Goal: Find specific page/section: Find specific page/section

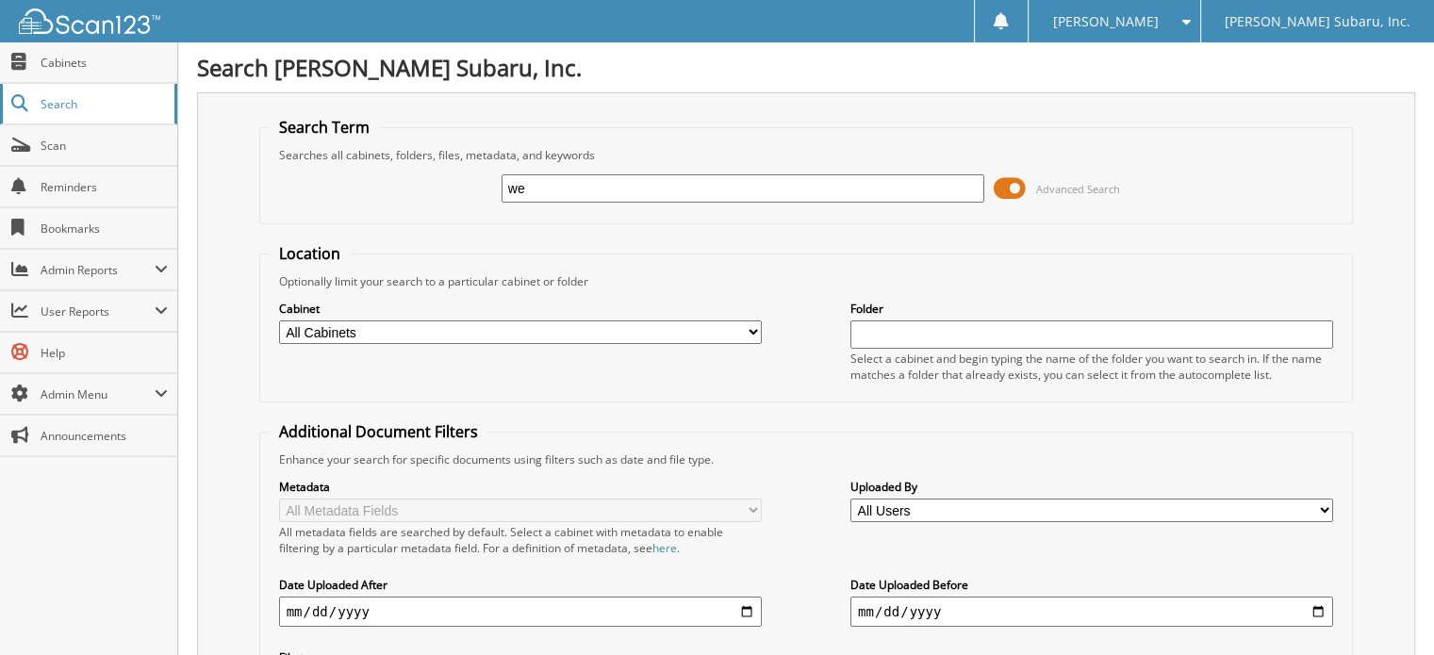
type input "w"
type input "[PERSON_NAME] FARGO"
click at [1022, 188] on span at bounding box center [1010, 188] width 32 height 28
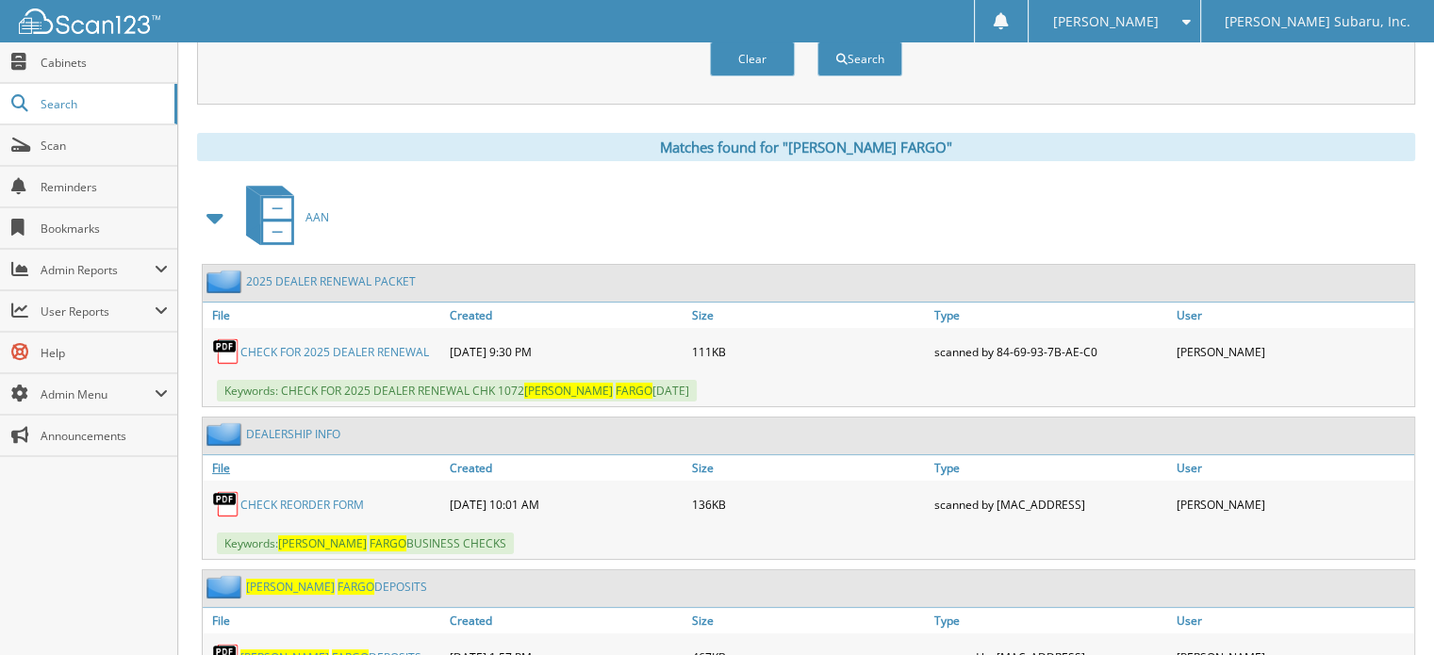
scroll to position [189, 0]
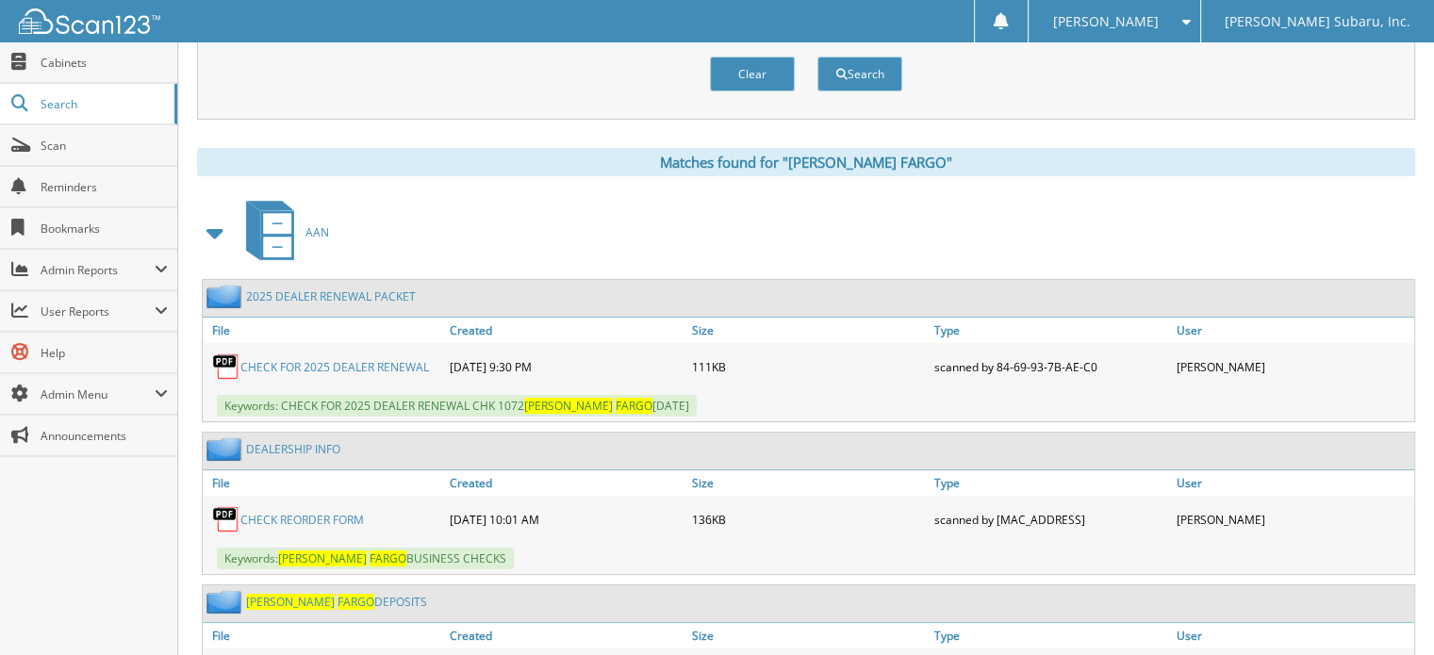
click at [230, 238] on span at bounding box center [216, 232] width 38 height 45
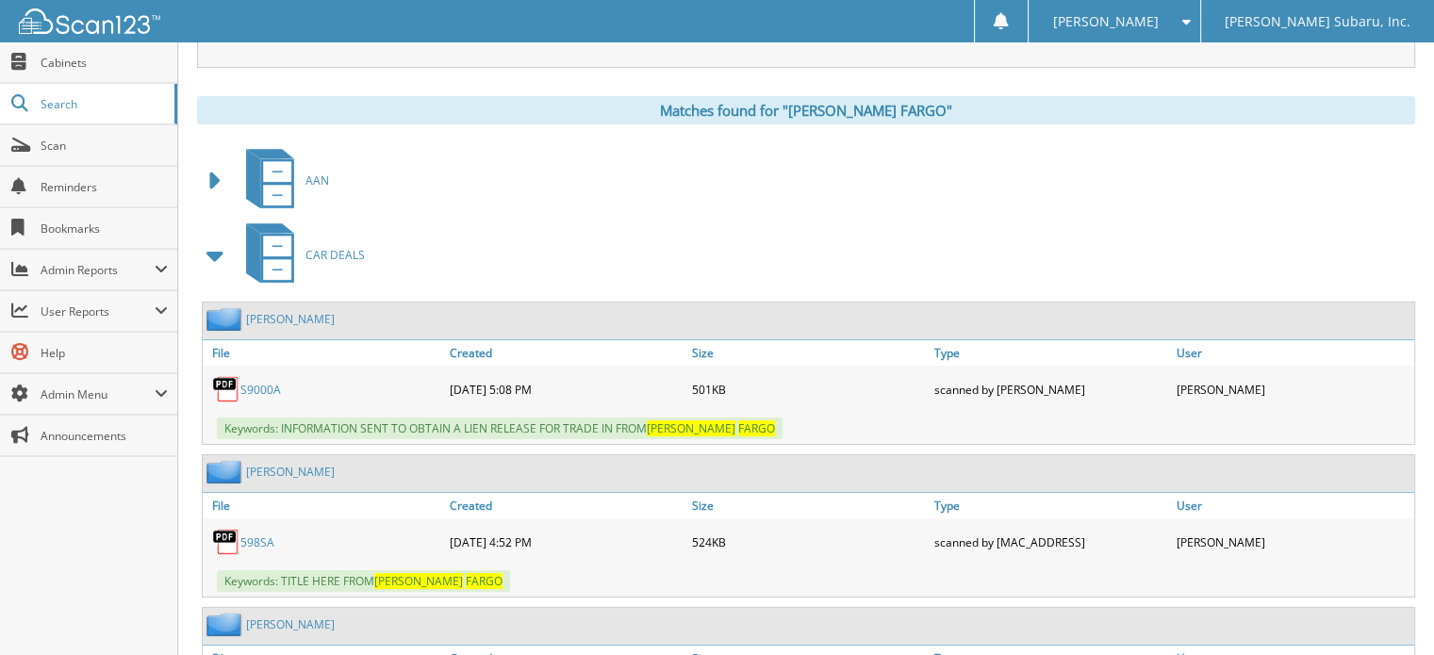
scroll to position [283, 0]
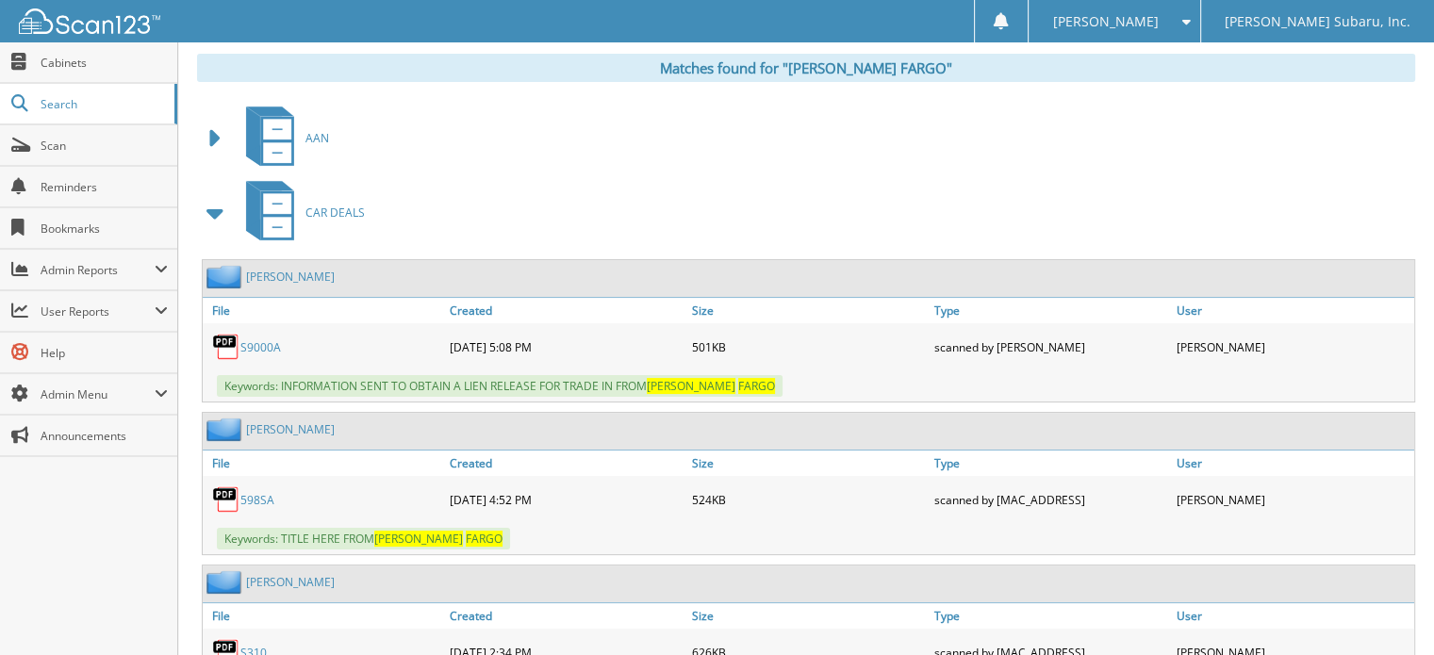
click at [215, 205] on span at bounding box center [216, 213] width 26 height 34
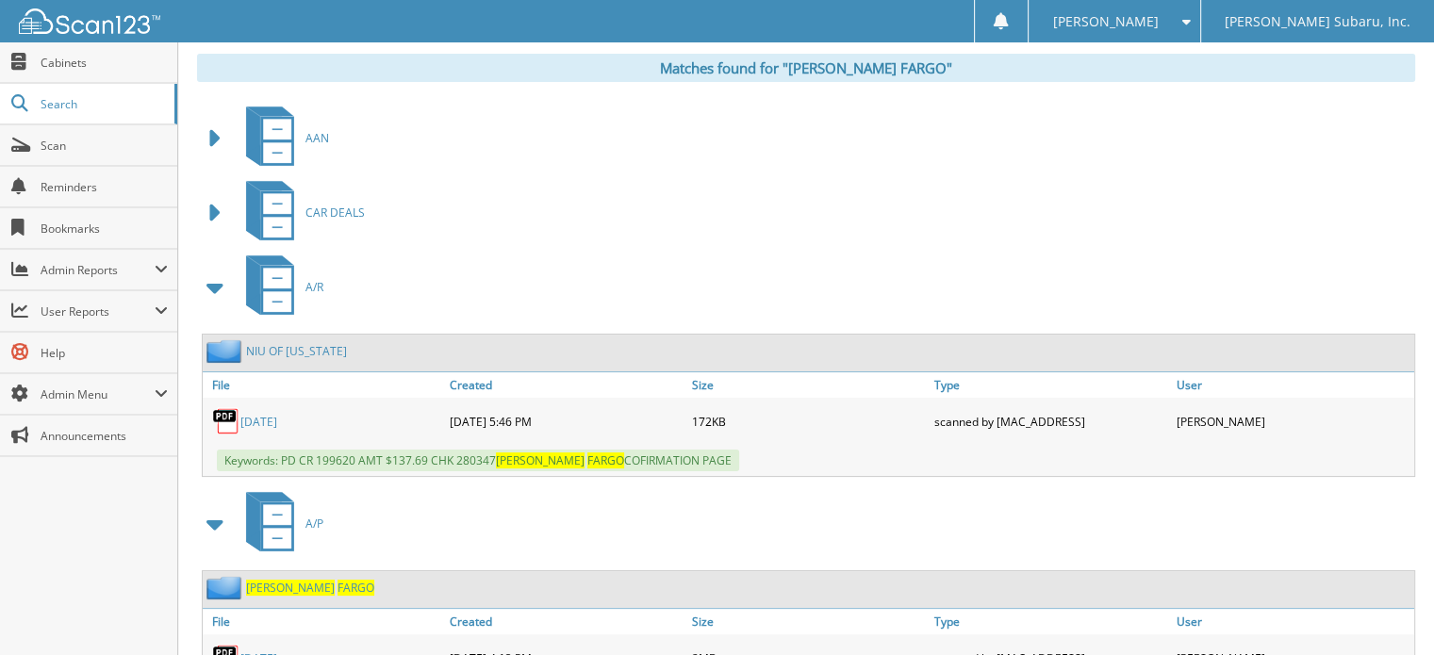
click at [215, 284] on span at bounding box center [216, 288] width 26 height 34
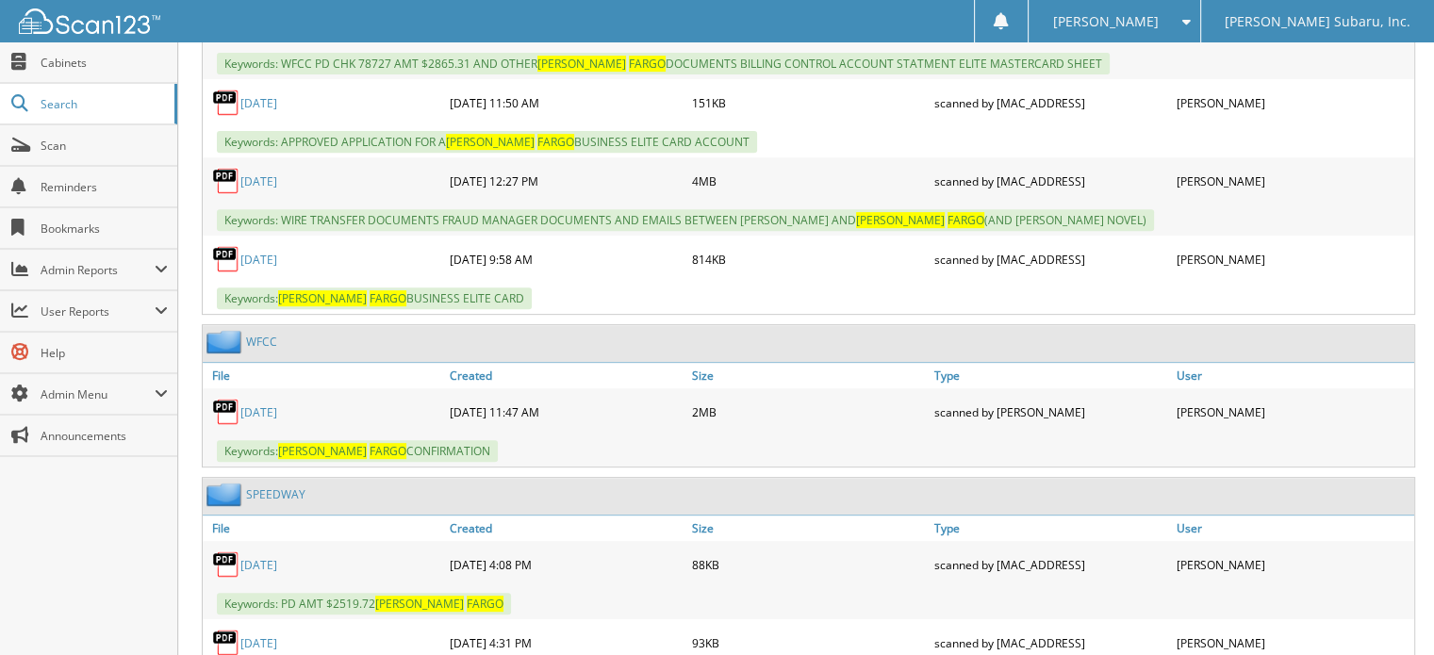
scroll to position [848, 0]
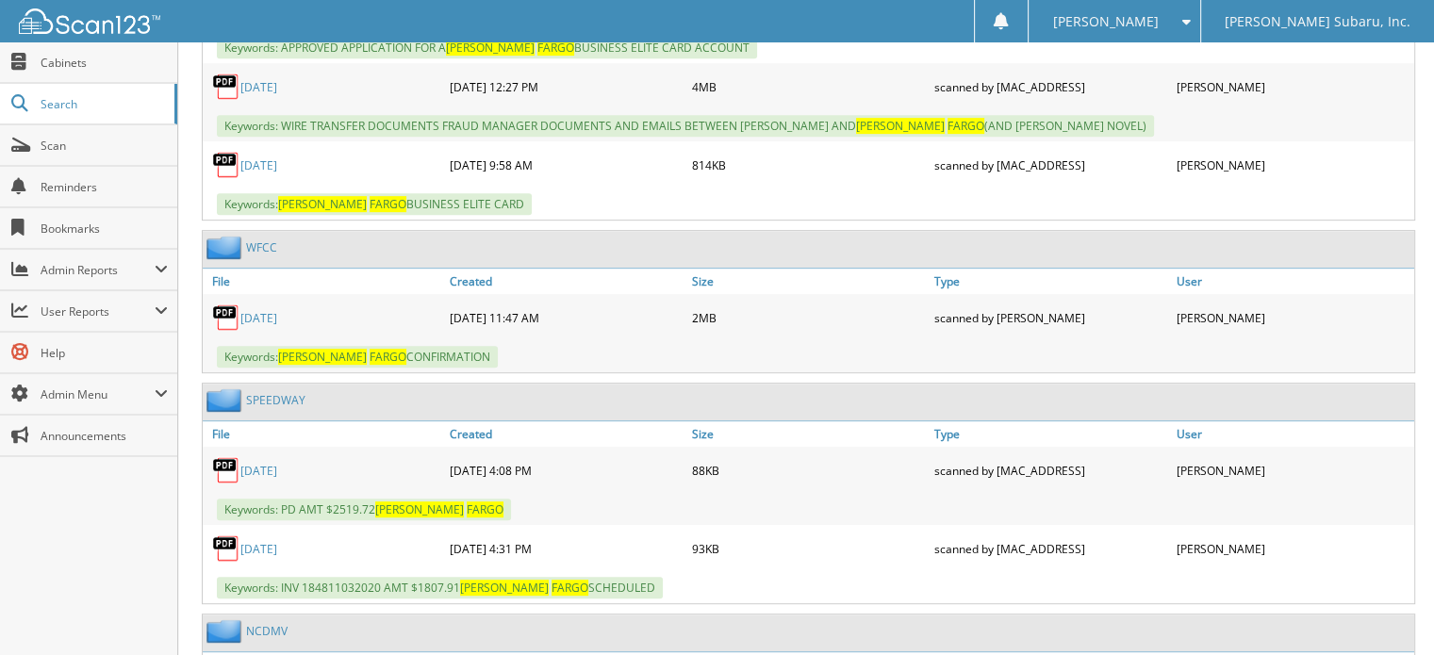
click at [241, 236] on img at bounding box center [226, 248] width 40 height 24
click at [265, 239] on link "WFCC" at bounding box center [261, 247] width 31 height 16
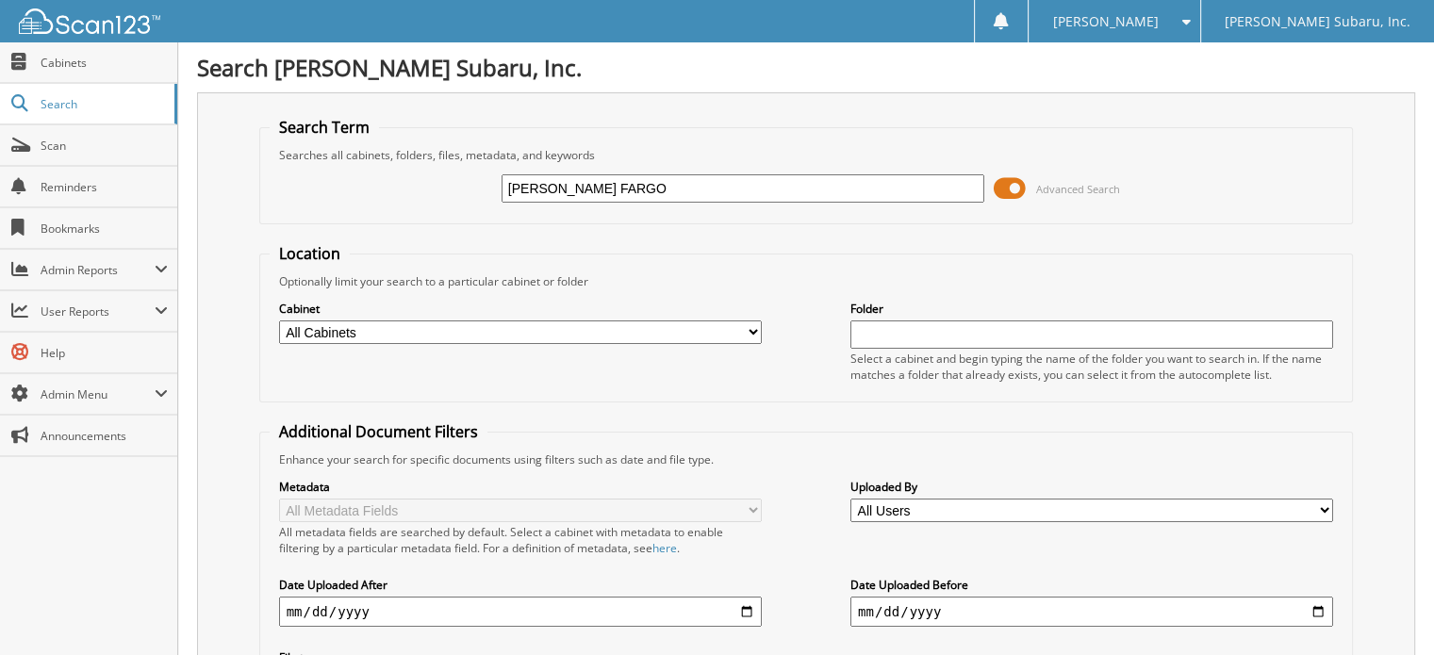
click at [1001, 186] on span at bounding box center [1010, 188] width 32 height 28
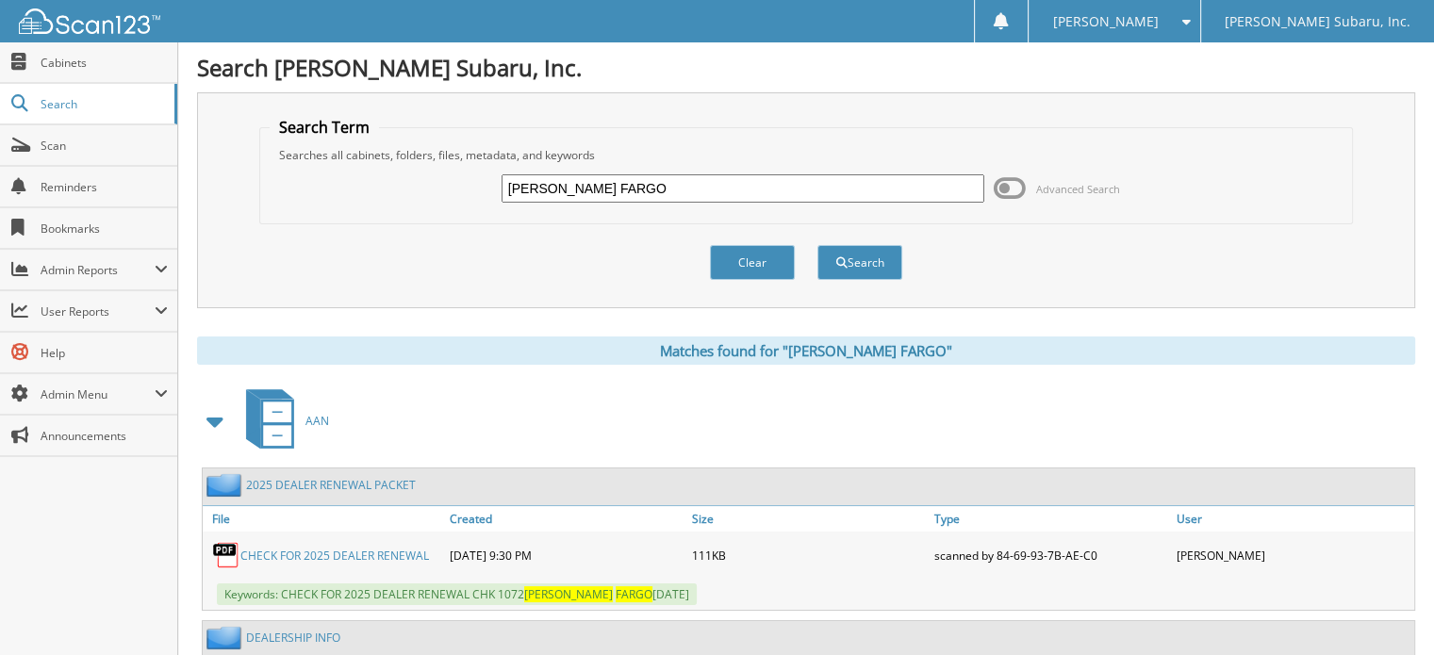
click at [206, 414] on span at bounding box center [216, 421] width 26 height 34
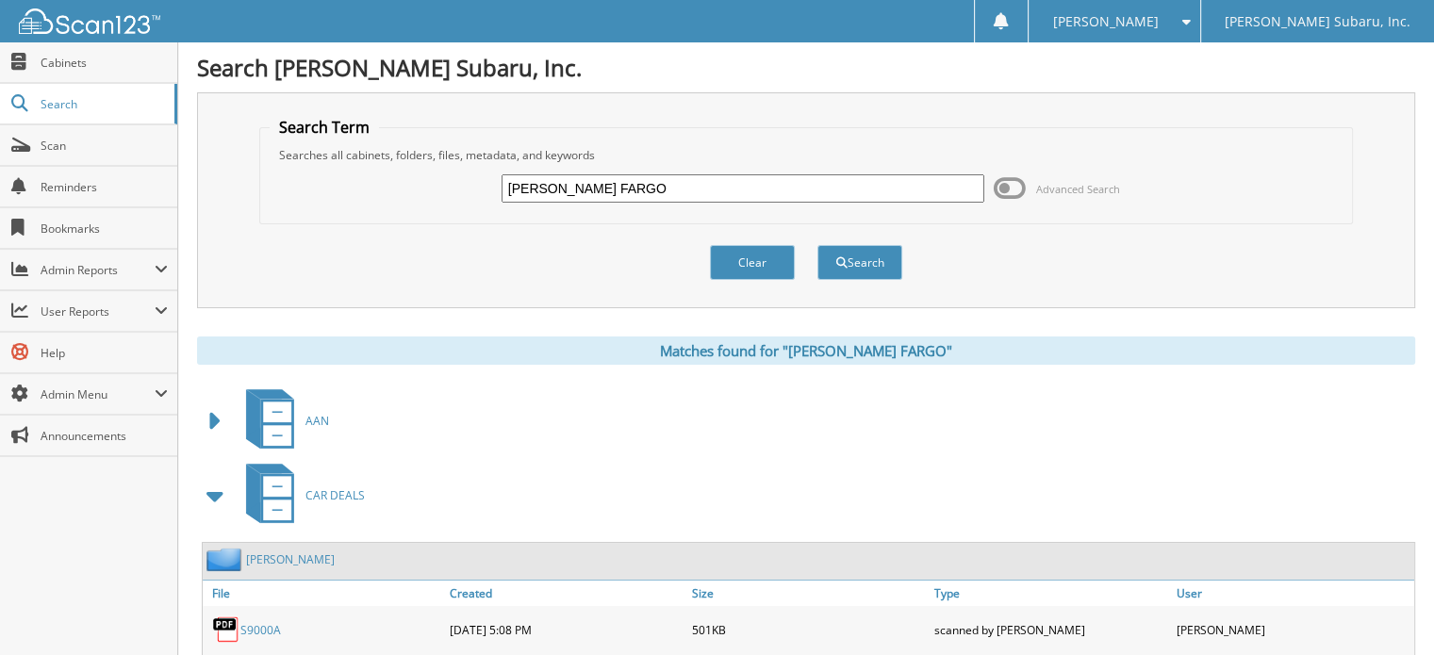
click at [222, 492] on span at bounding box center [216, 496] width 26 height 34
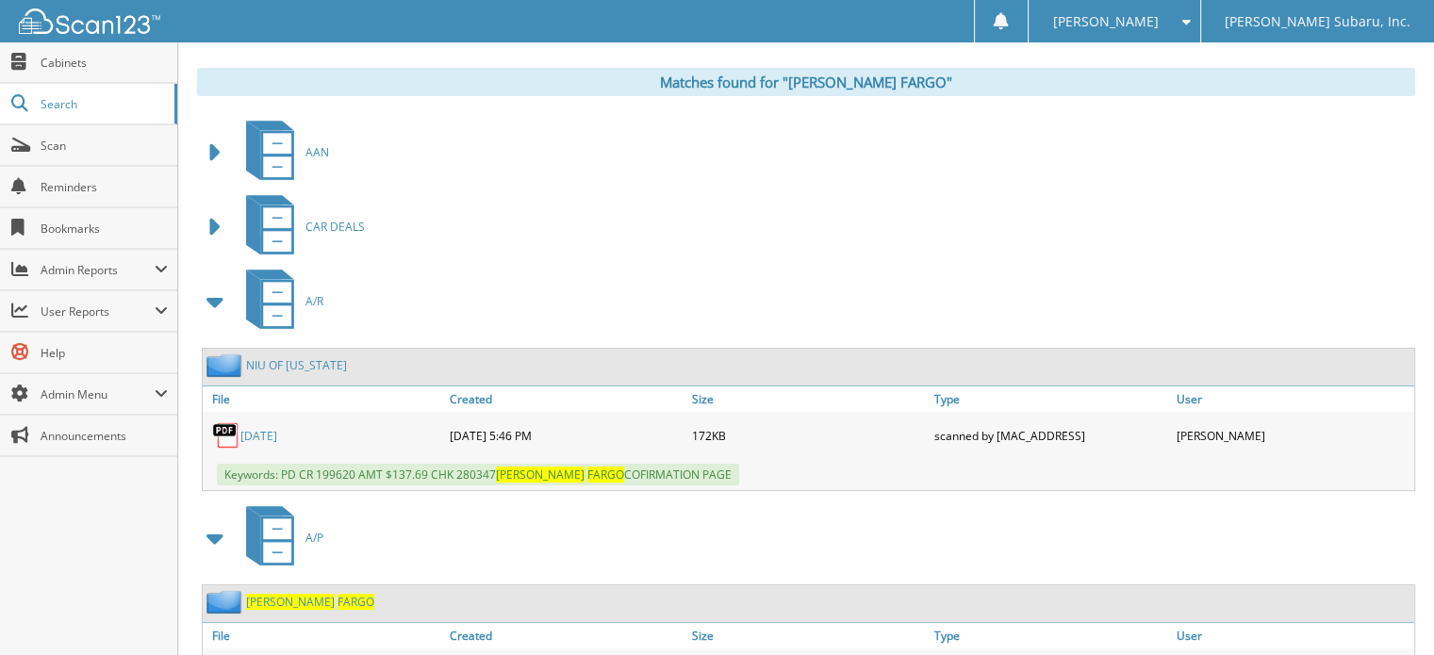
scroll to position [283, 0]
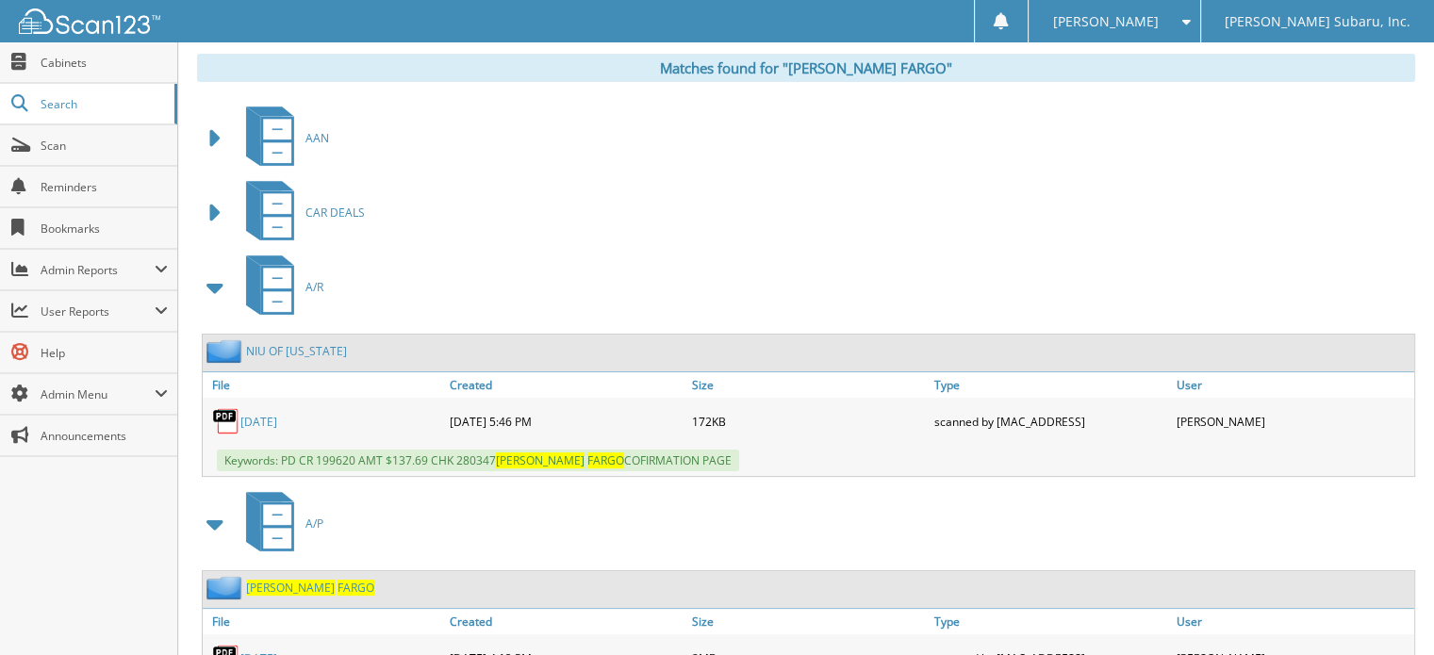
click at [210, 289] on span at bounding box center [216, 288] width 26 height 34
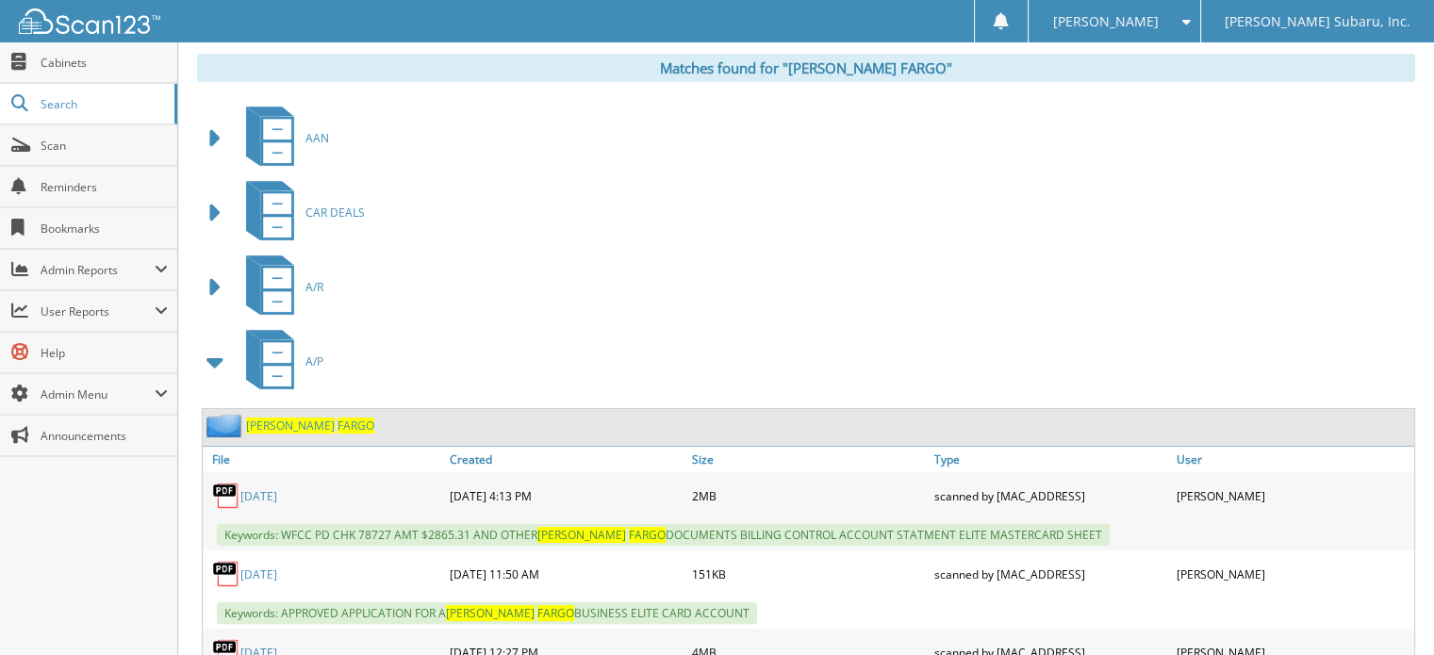
click at [220, 353] on span at bounding box center [216, 362] width 26 height 34
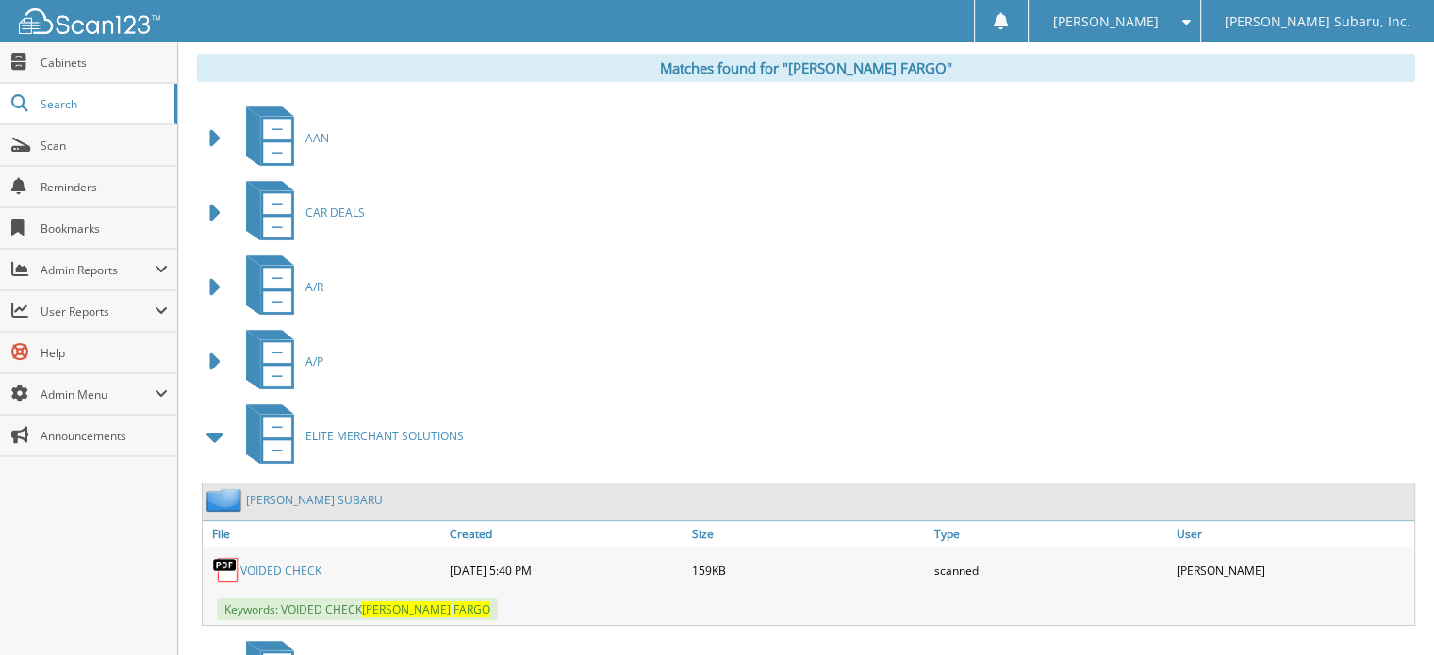
click at [222, 428] on span at bounding box center [216, 436] width 26 height 34
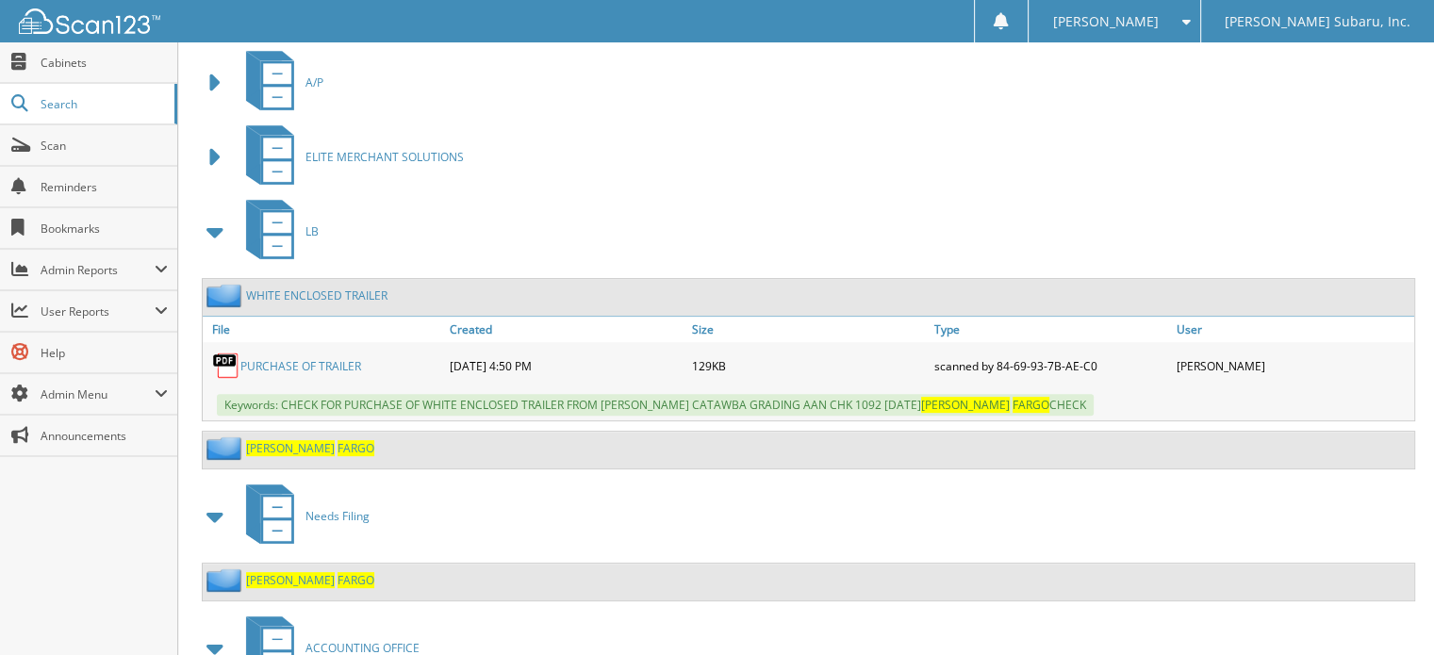
scroll to position [566, 0]
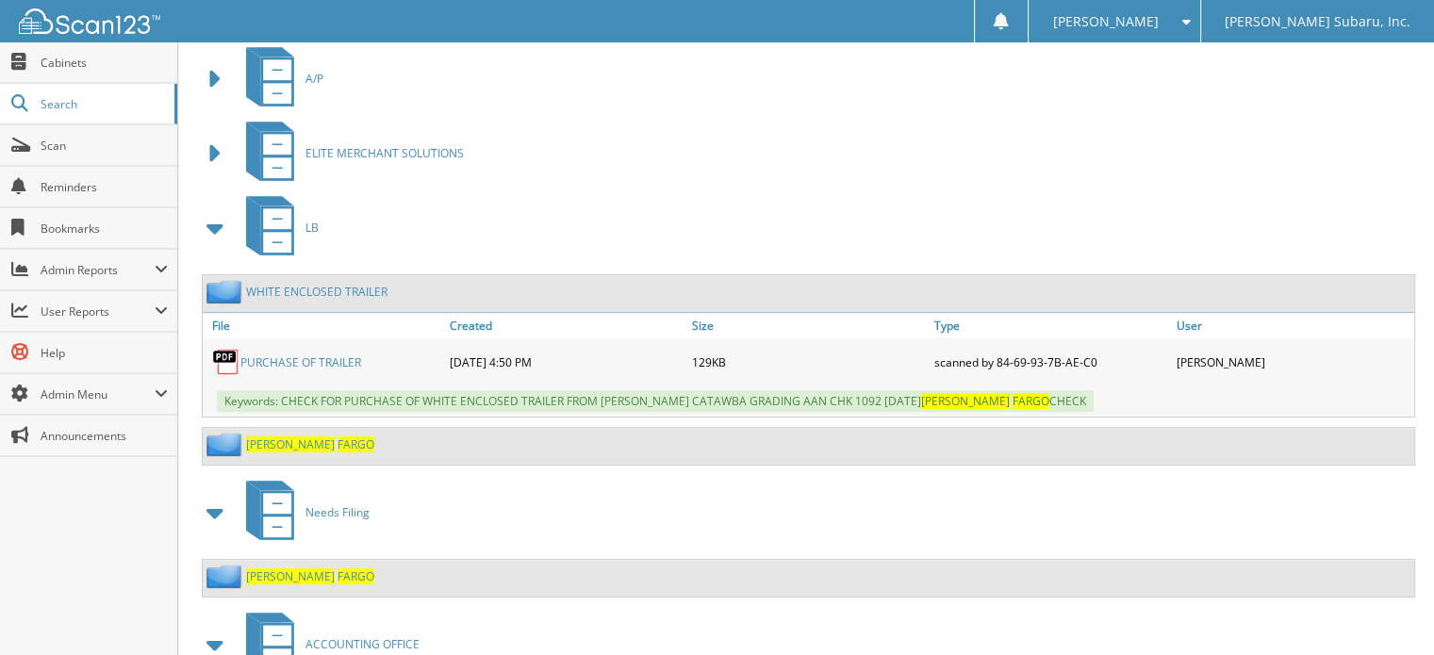
click at [249, 436] on span "[PERSON_NAME]" at bounding box center [290, 444] width 89 height 16
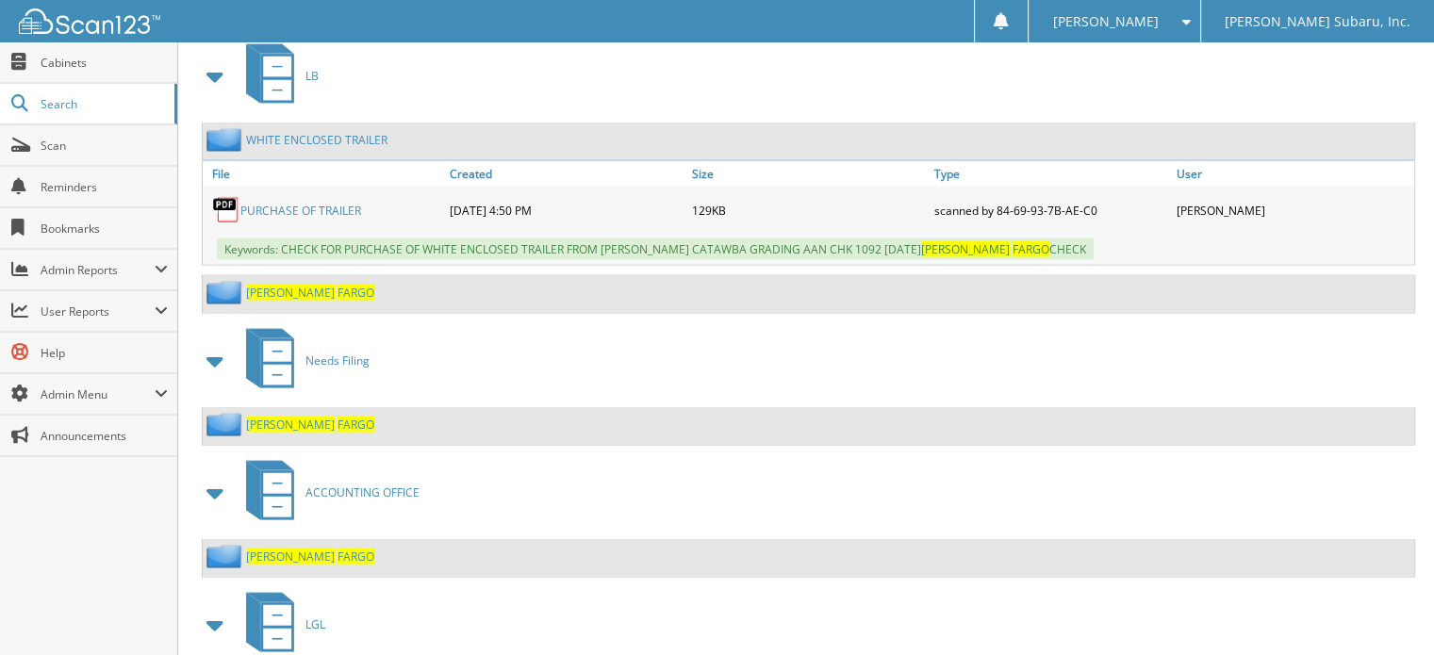
scroll to position [3801, 0]
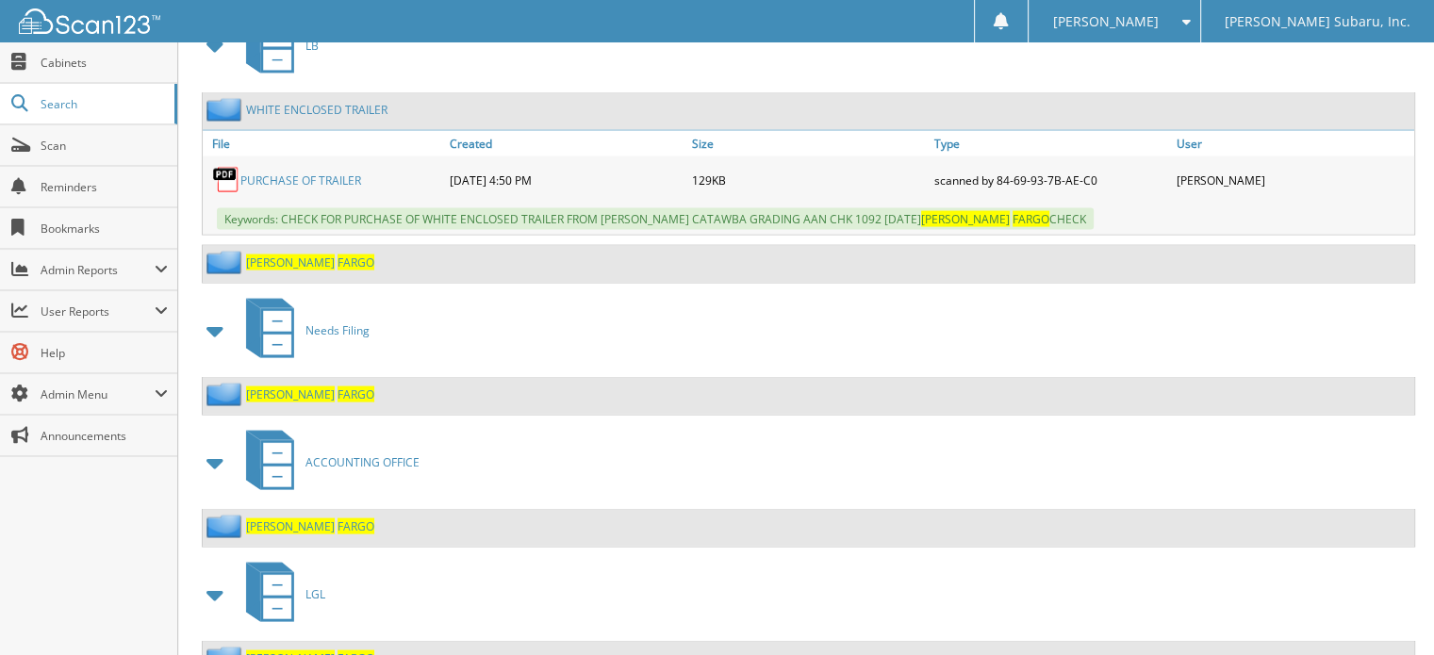
click at [260, 386] on span "[PERSON_NAME]" at bounding box center [290, 394] width 89 height 16
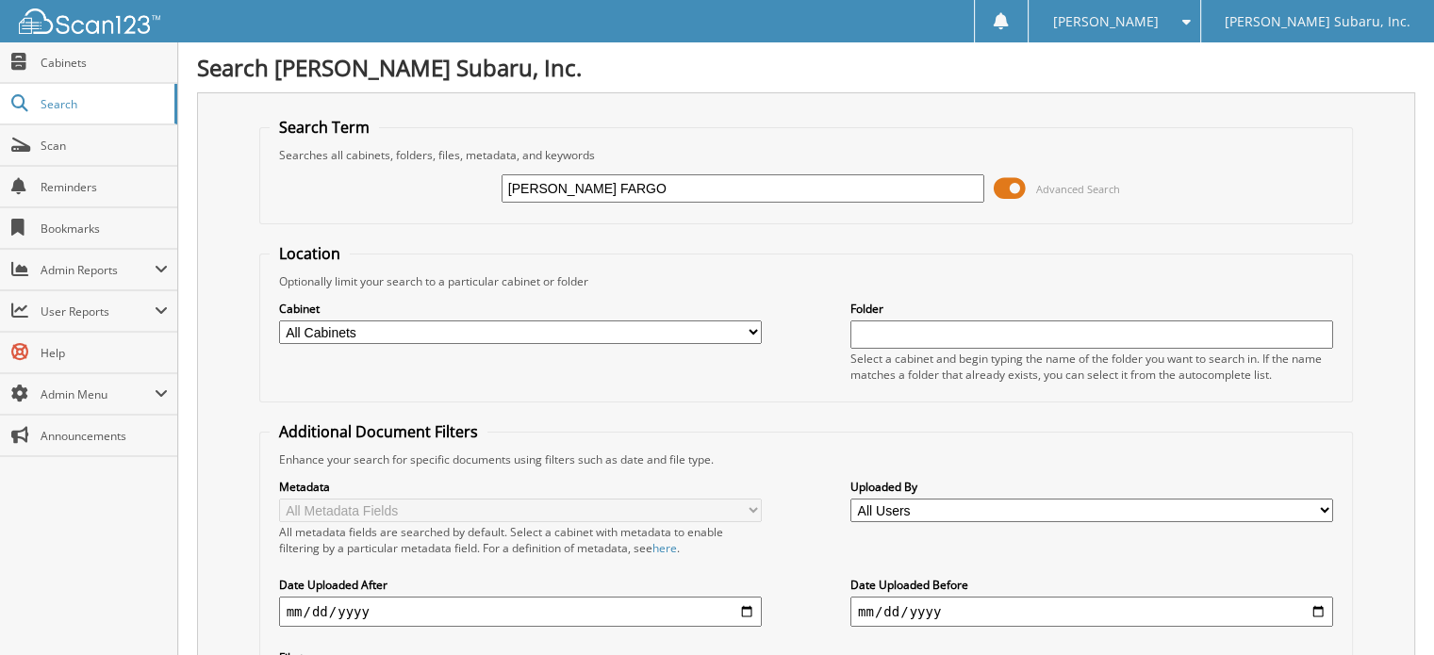
click at [1015, 193] on span at bounding box center [1010, 188] width 32 height 28
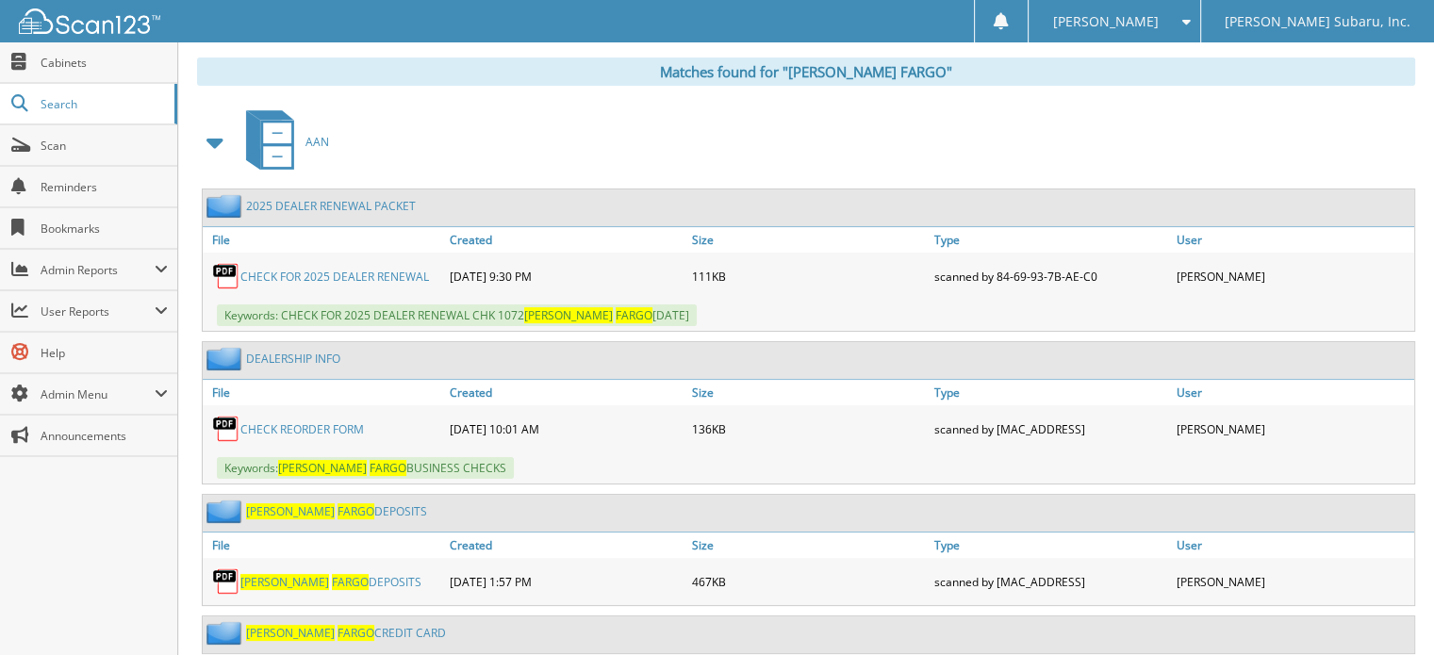
scroll to position [283, 0]
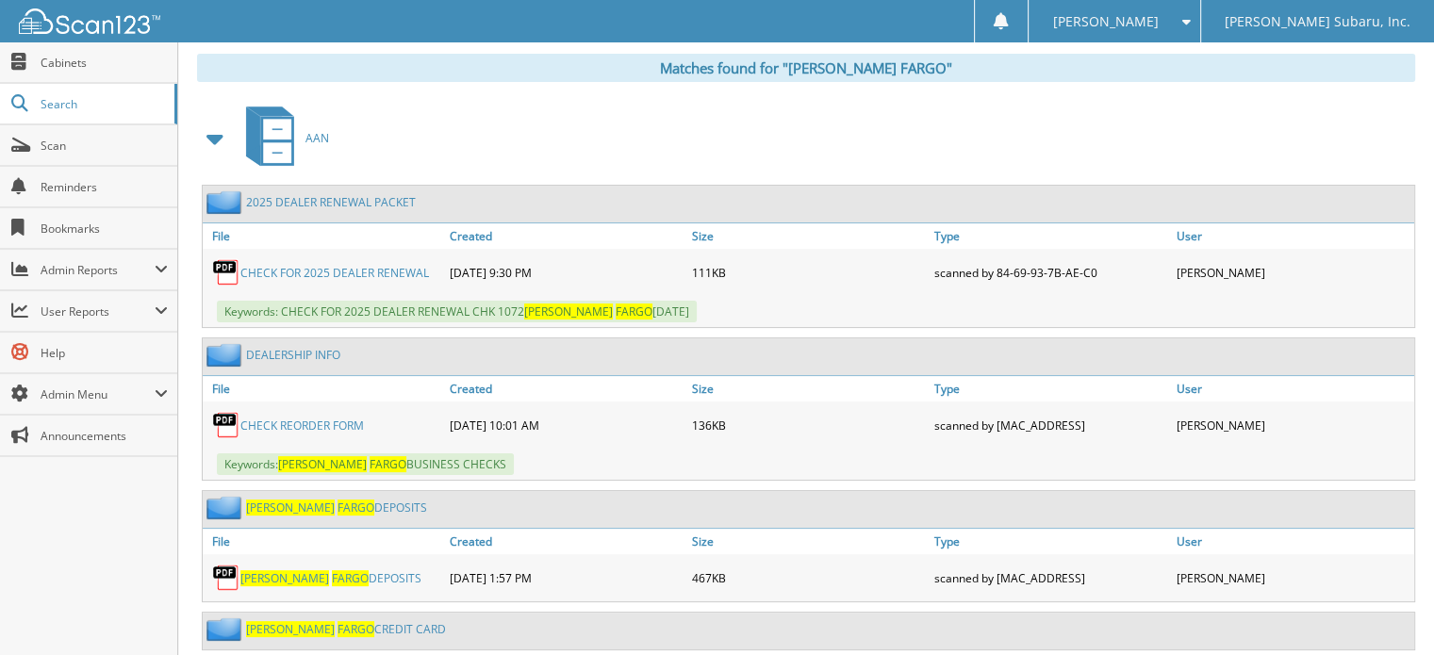
click at [209, 130] on span at bounding box center [216, 139] width 26 height 34
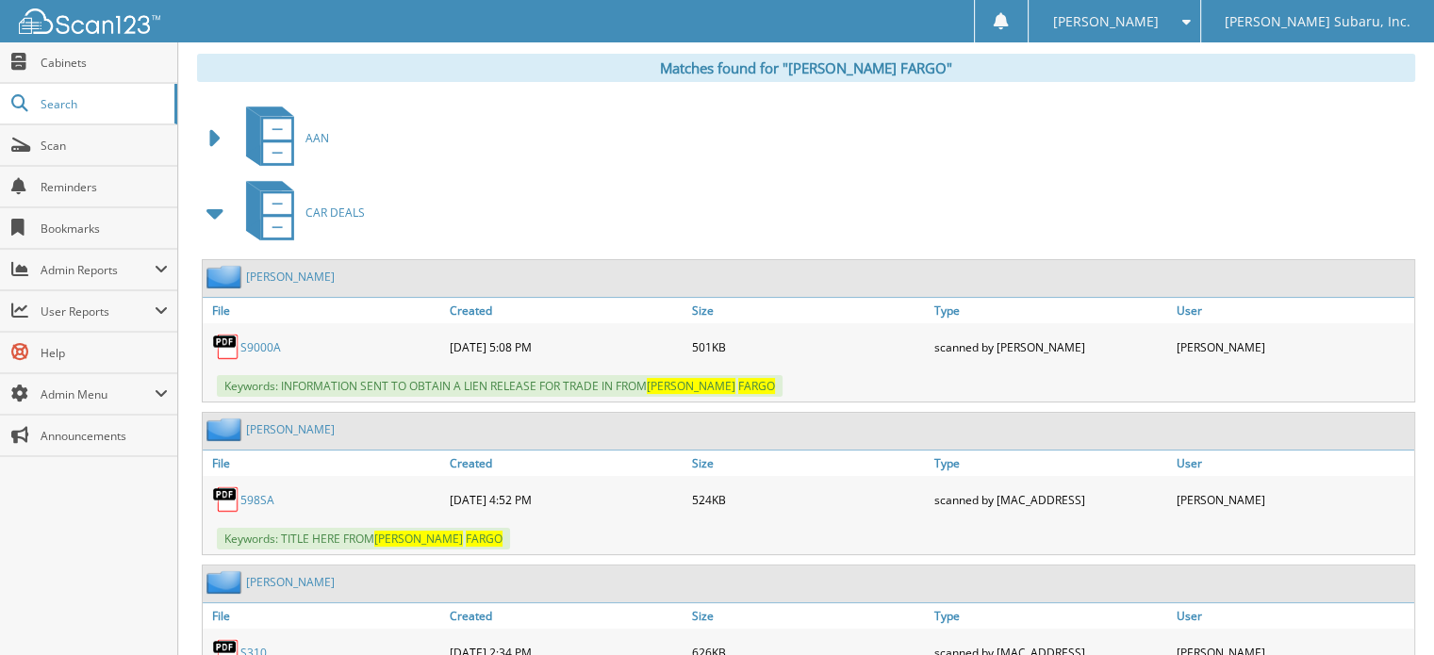
click at [215, 212] on span at bounding box center [216, 213] width 26 height 34
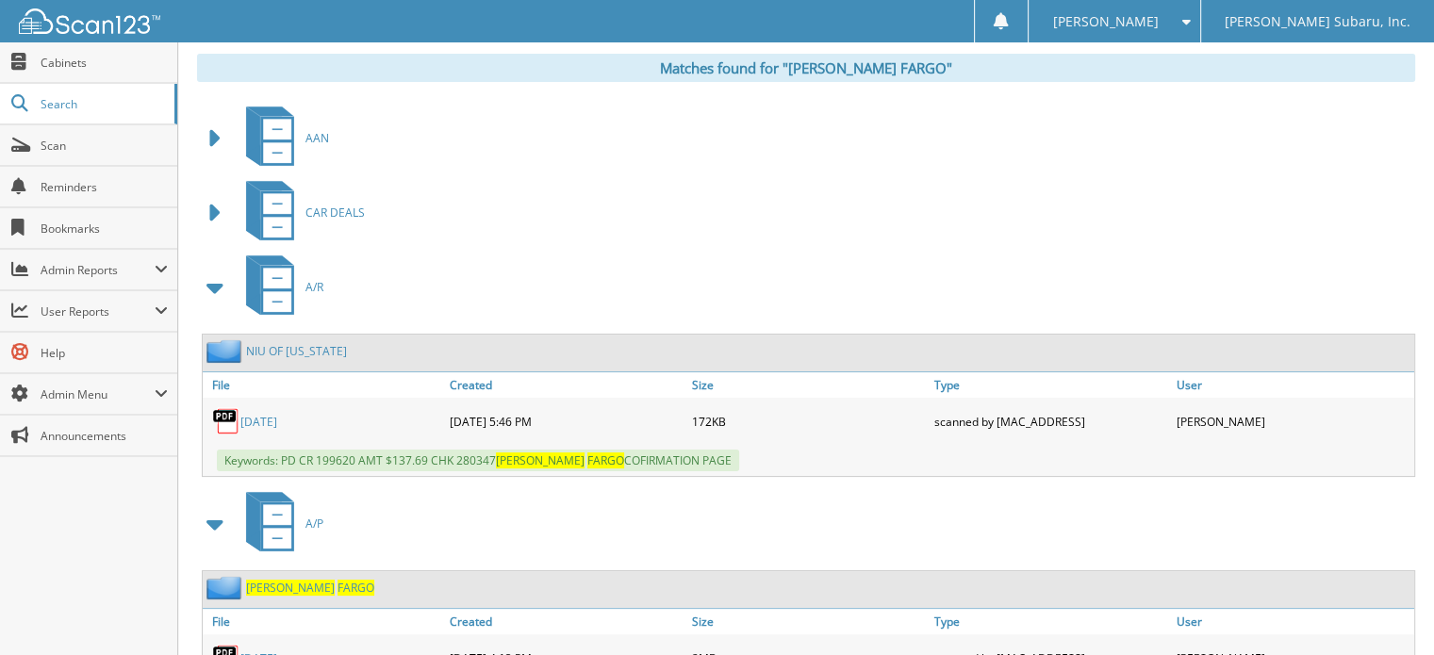
click at [213, 286] on span at bounding box center [216, 288] width 26 height 34
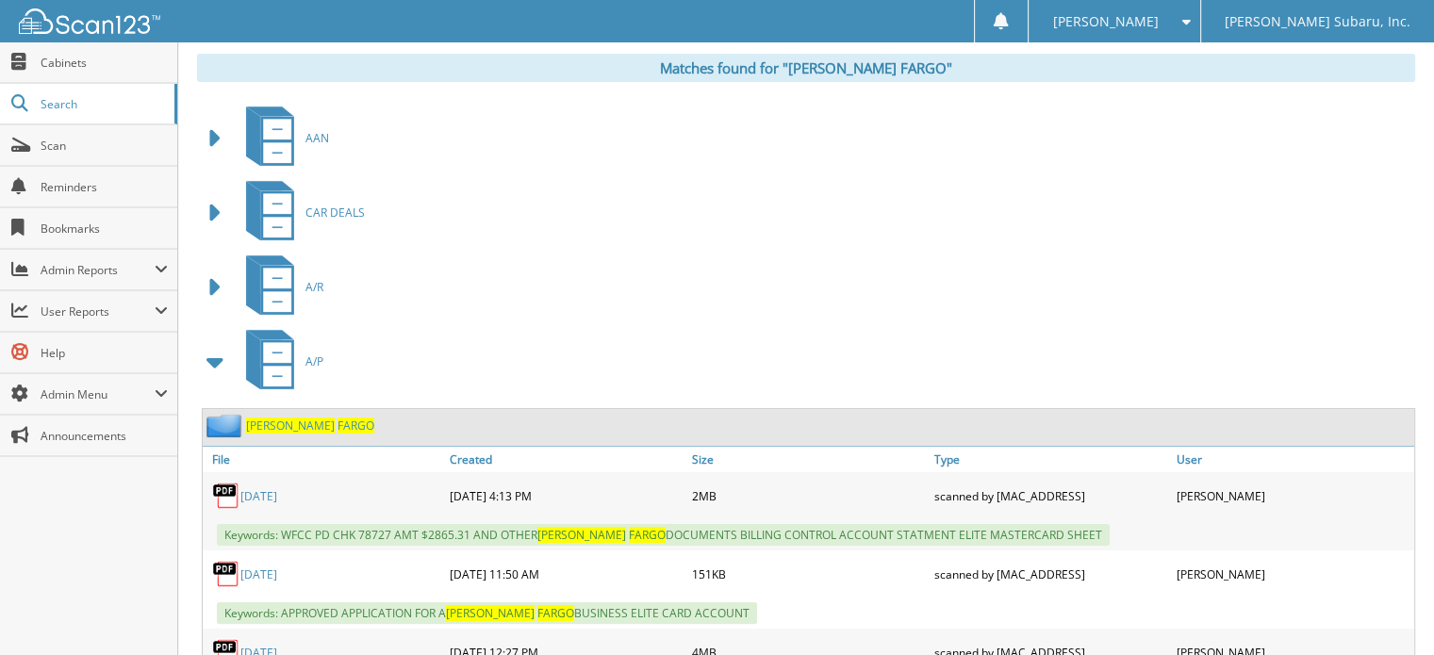
click at [213, 353] on span at bounding box center [216, 362] width 26 height 34
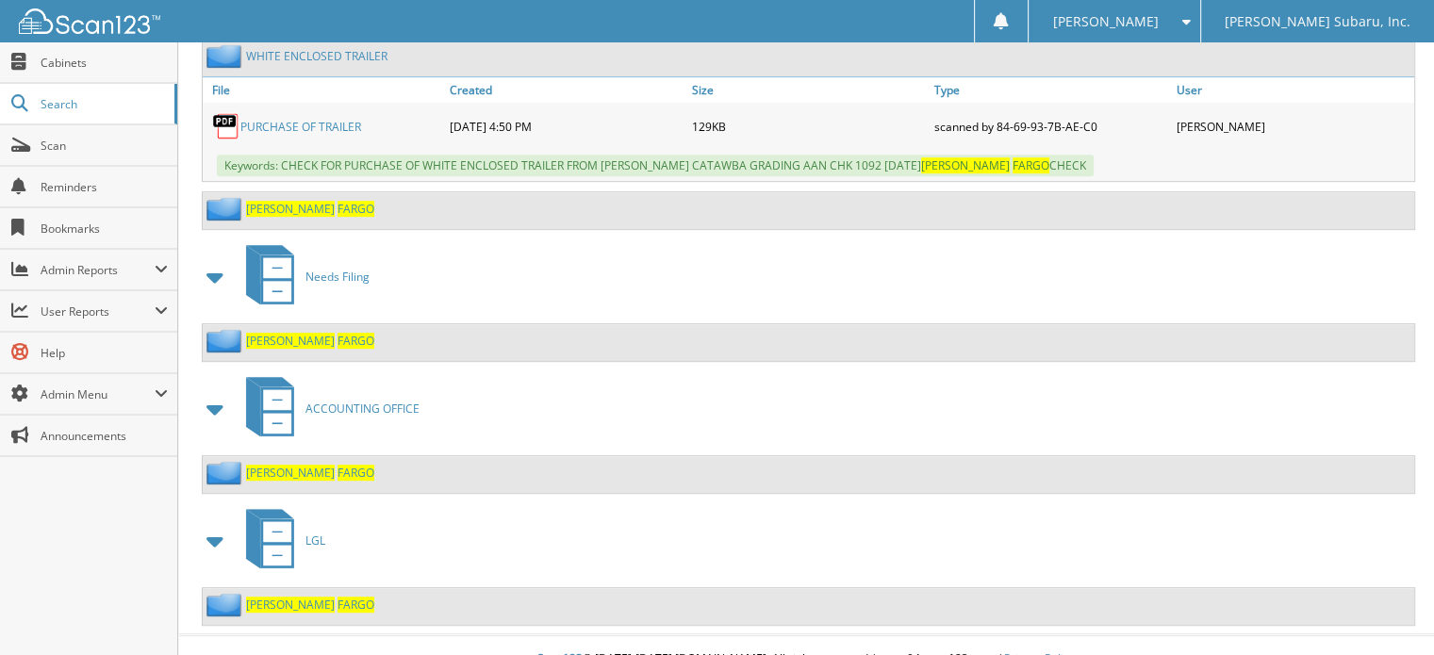
scroll to position [969, 0]
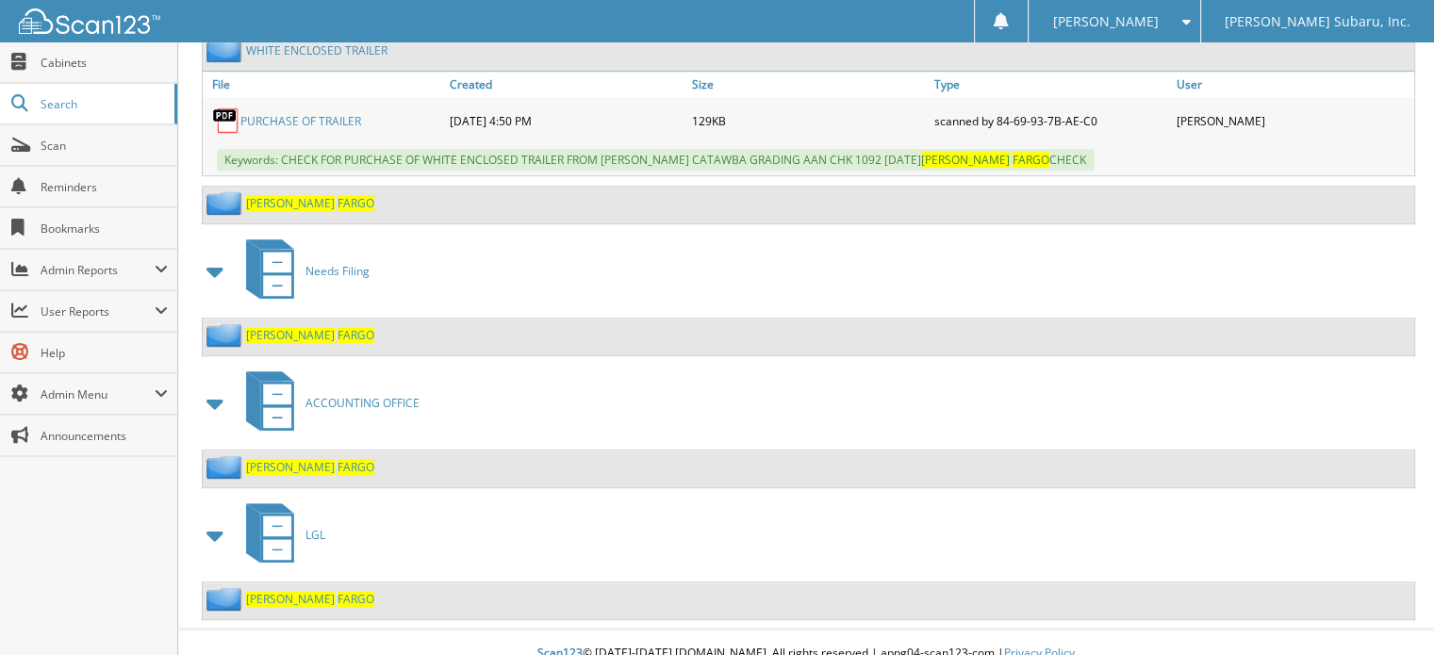
click at [337, 459] on span "FARGO" at bounding box center [355, 467] width 37 height 16
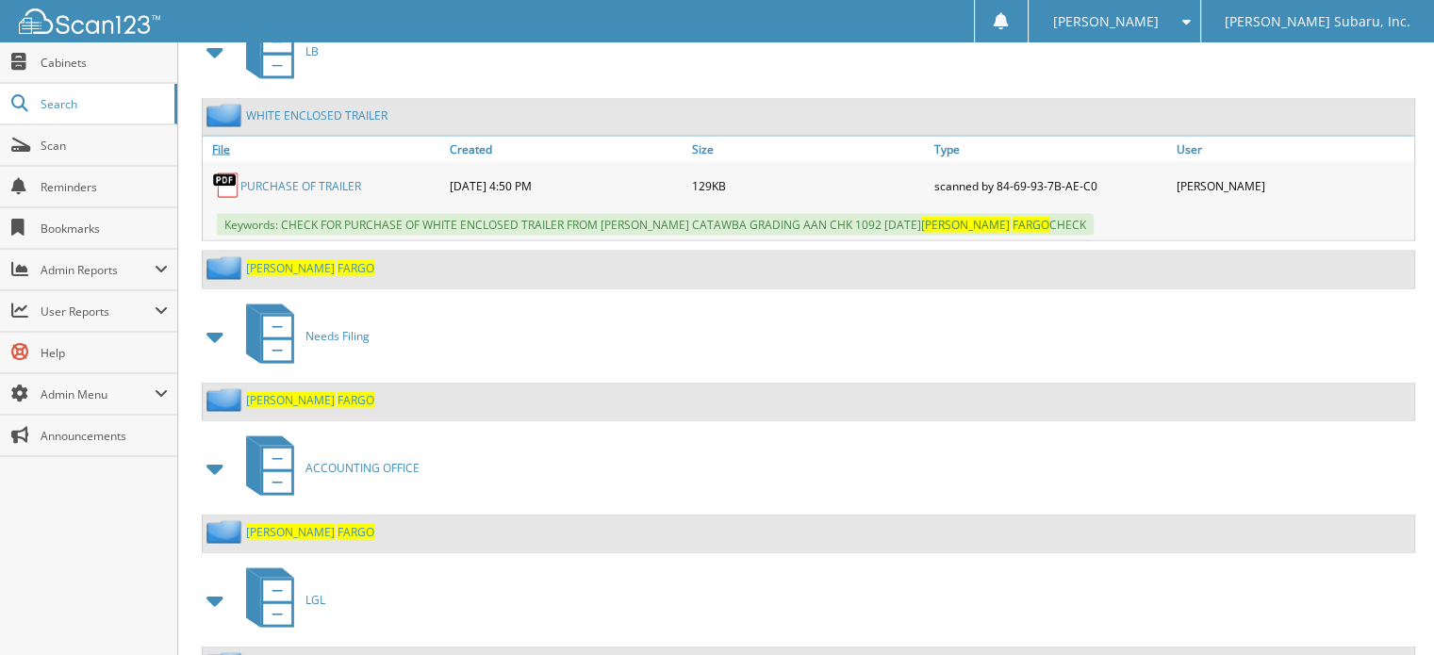
scroll to position [3801, 0]
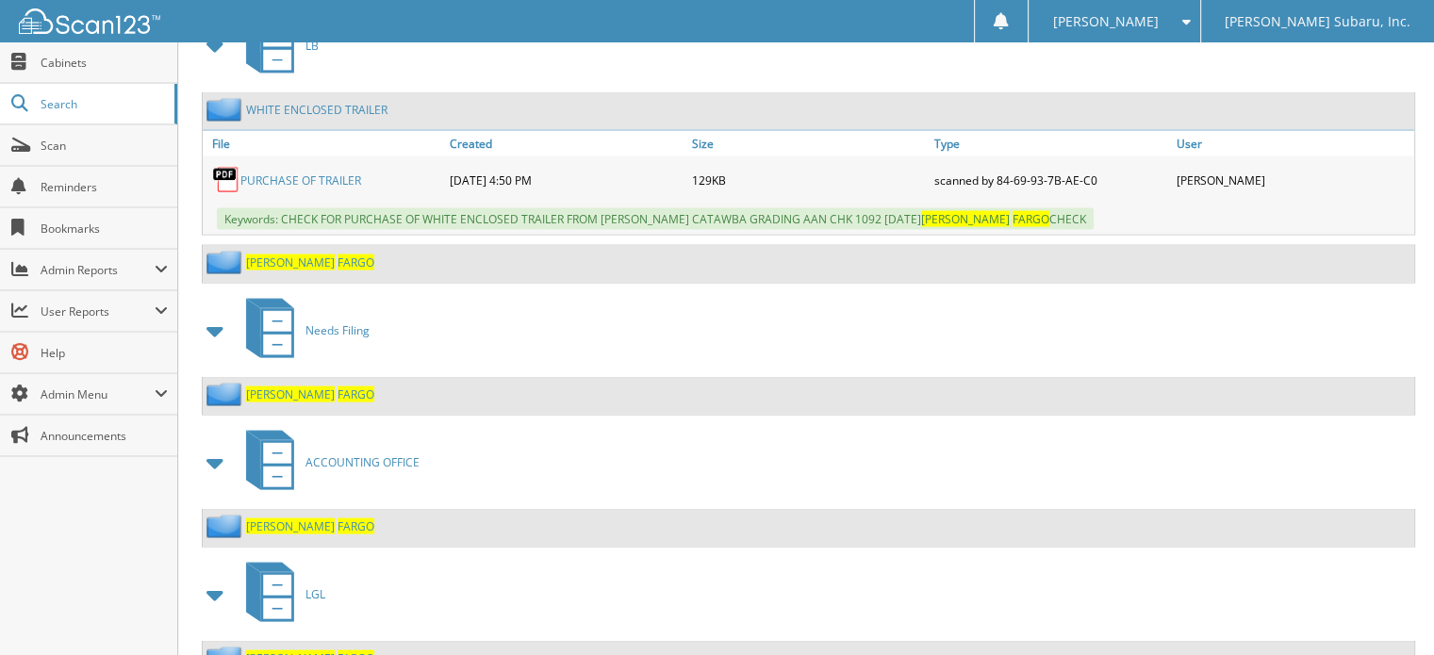
click at [337, 386] on span "FARGO" at bounding box center [355, 394] width 37 height 16
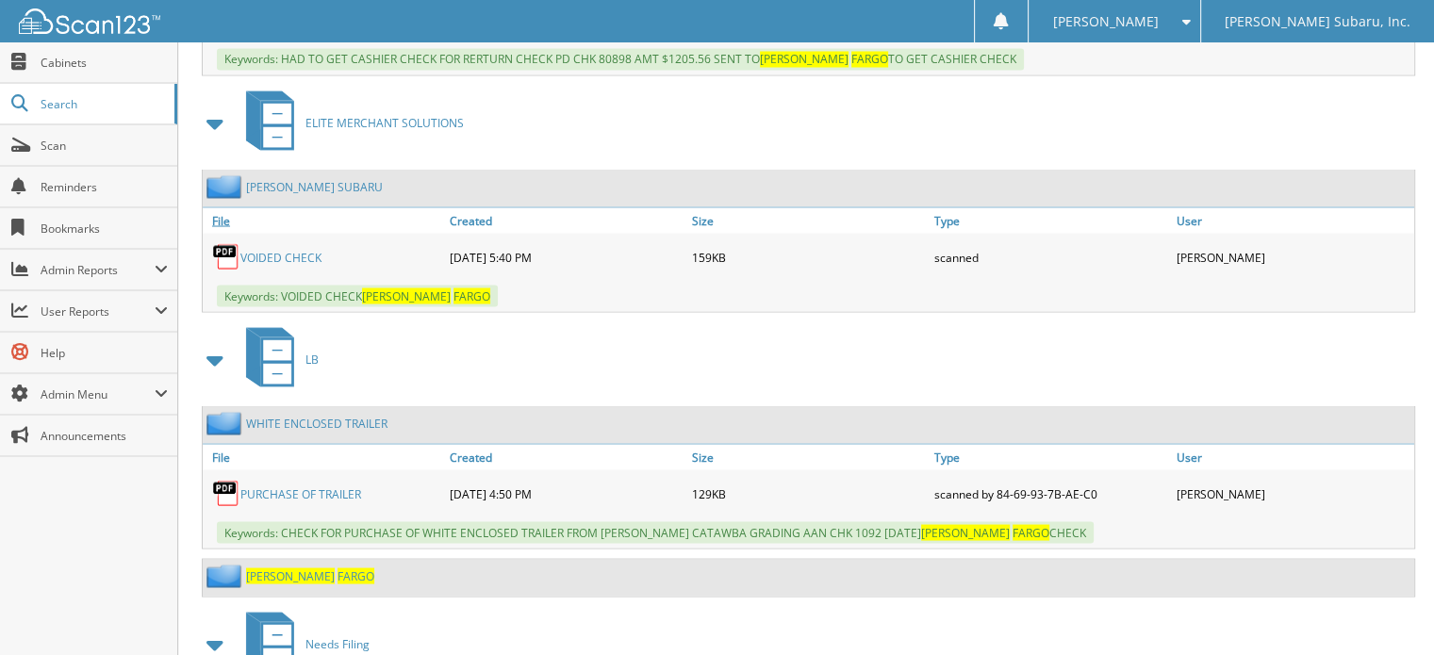
scroll to position [3770, 0]
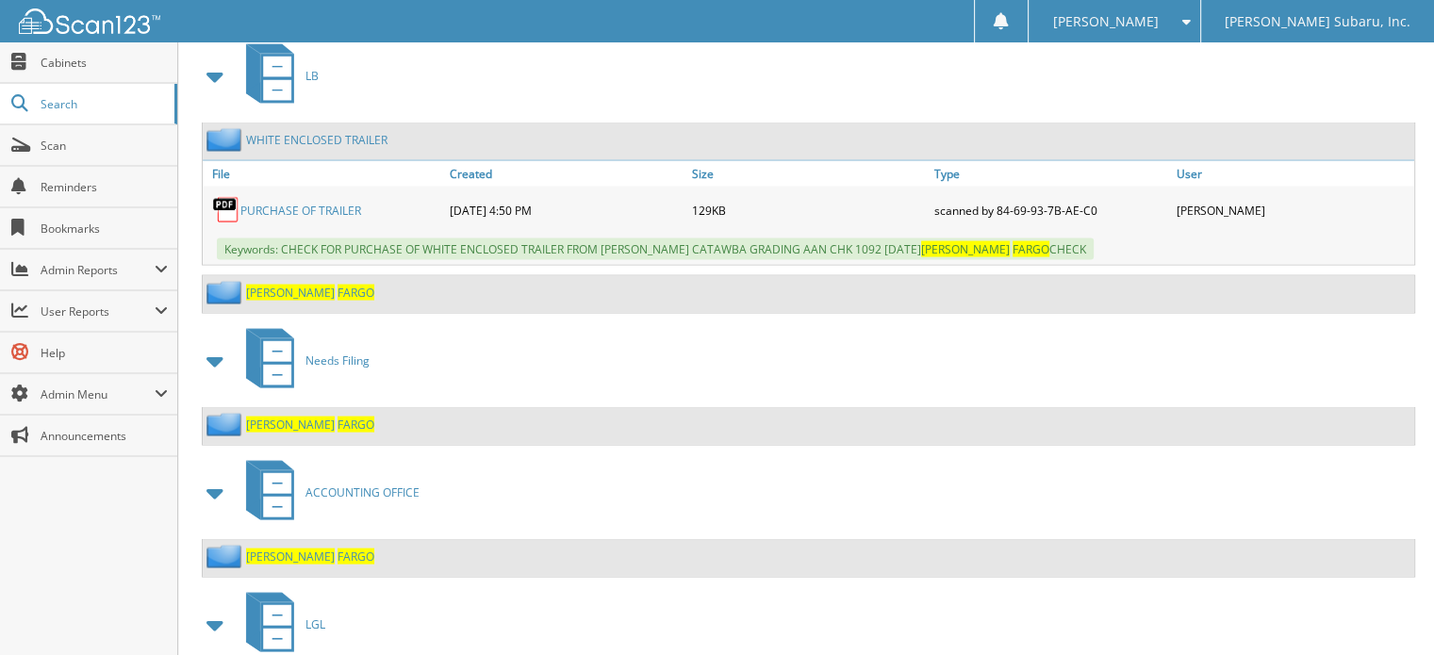
click at [267, 497] on icon at bounding box center [277, 507] width 28 height 21
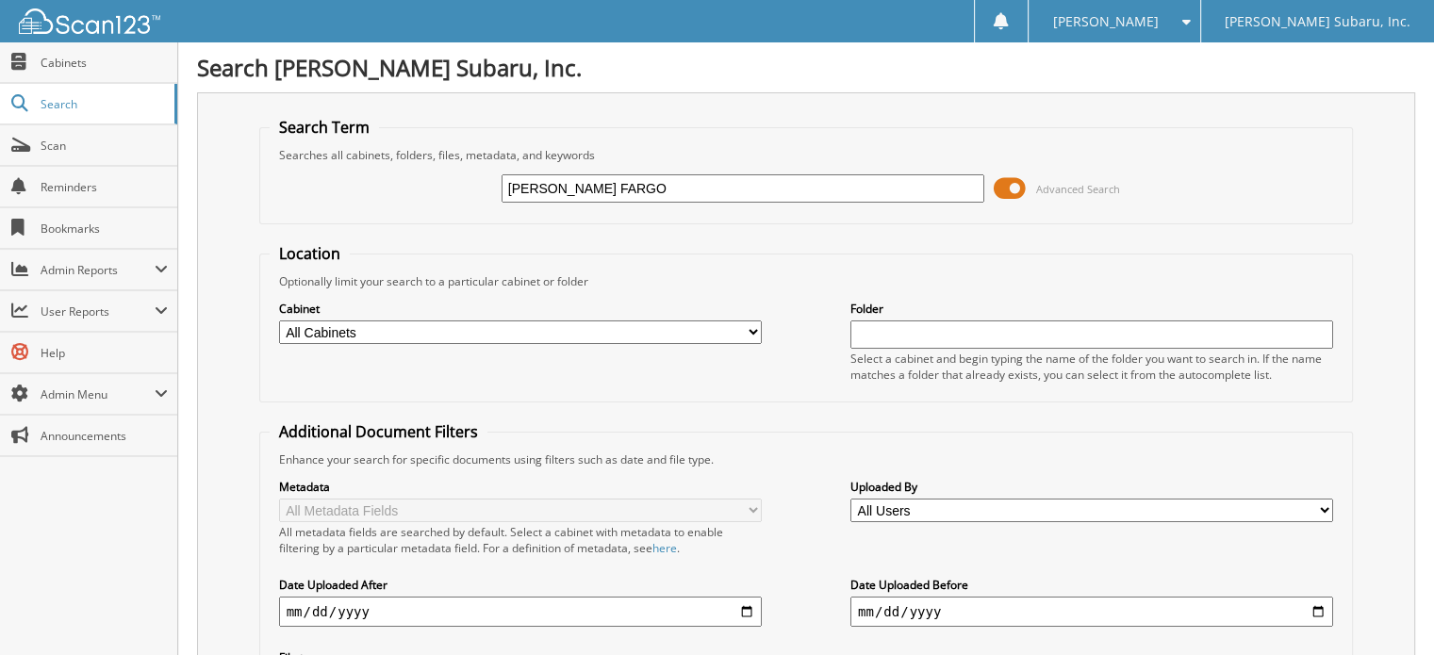
click at [995, 191] on span at bounding box center [1010, 188] width 32 height 28
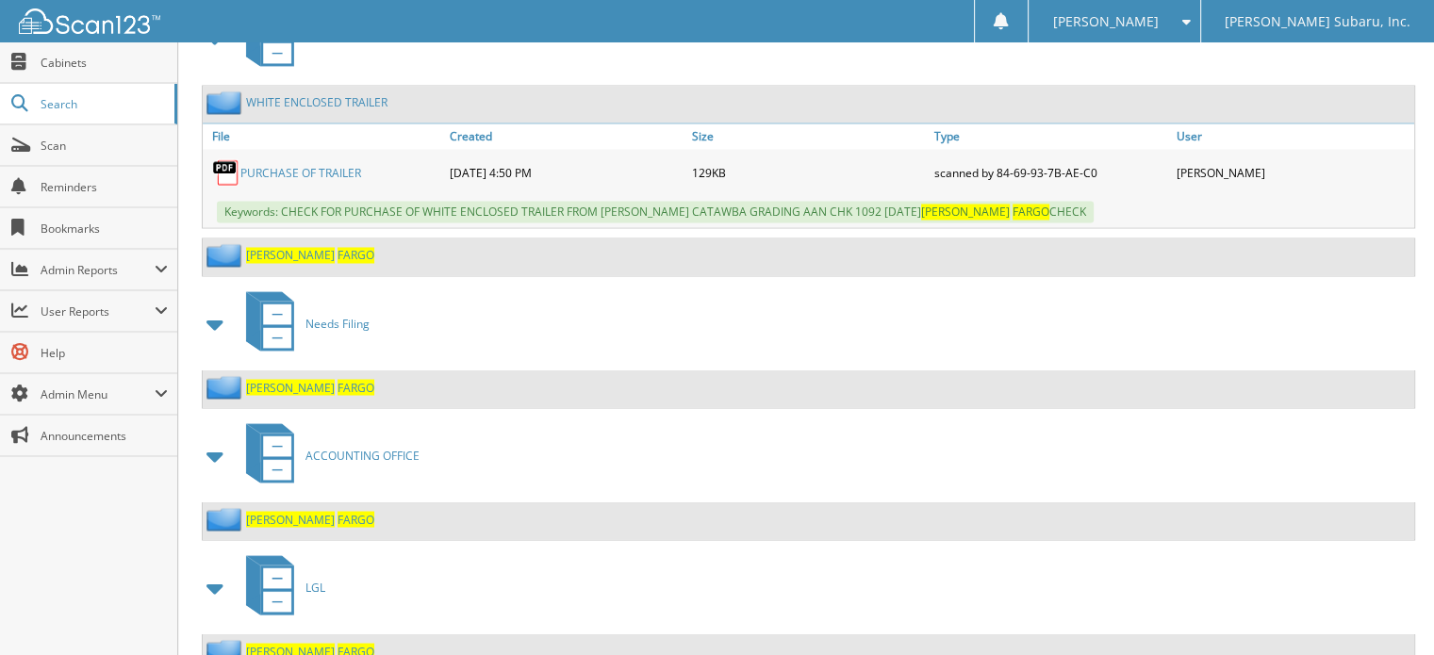
scroll to position [3323, 0]
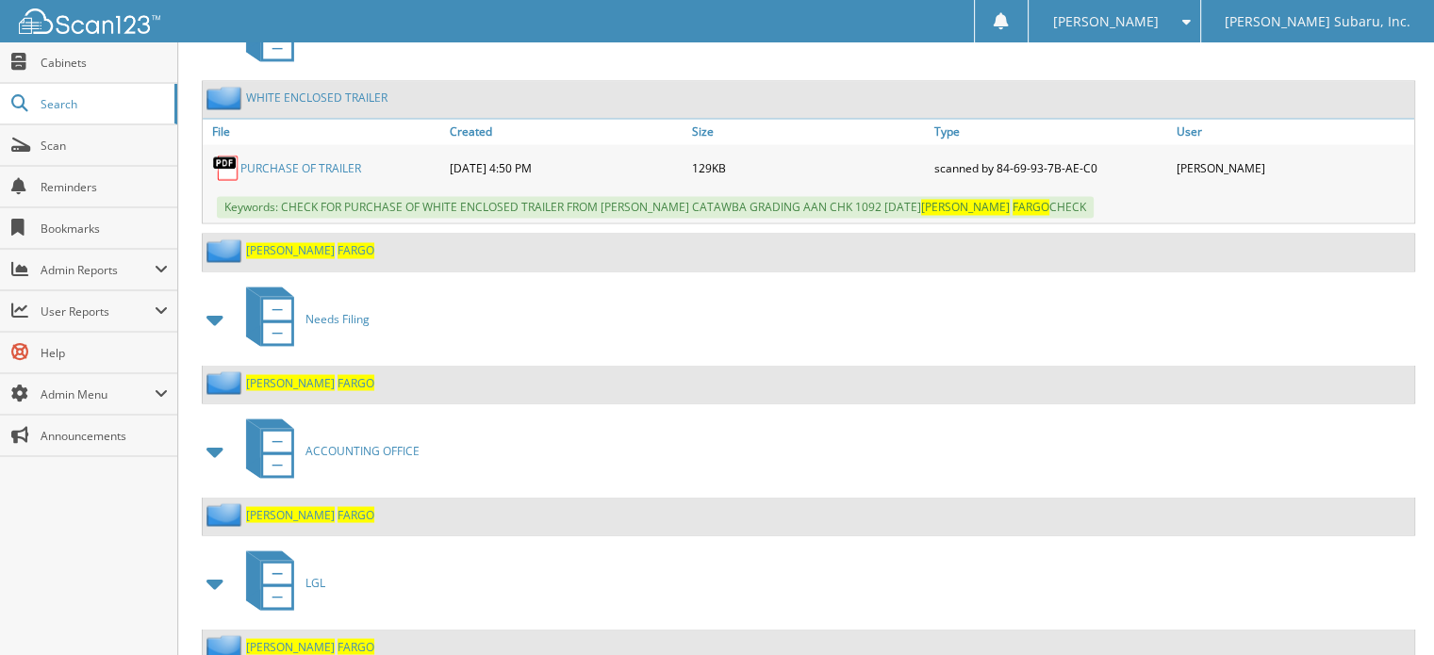
click at [337, 374] on span "FARGO" at bounding box center [355, 382] width 37 height 16
